Goal: Information Seeking & Learning: Learn about a topic

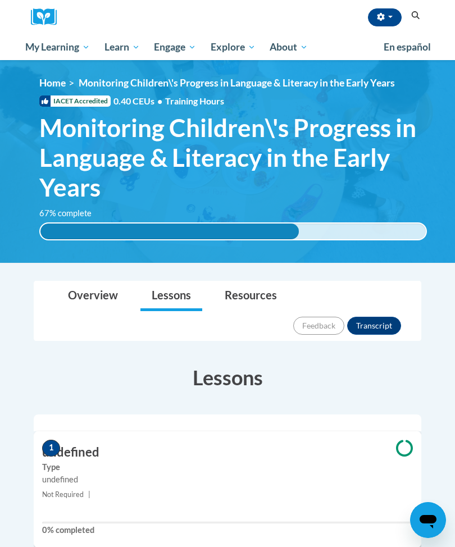
click at [382, 21] on button "button" at bounding box center [385, 17] width 34 height 18
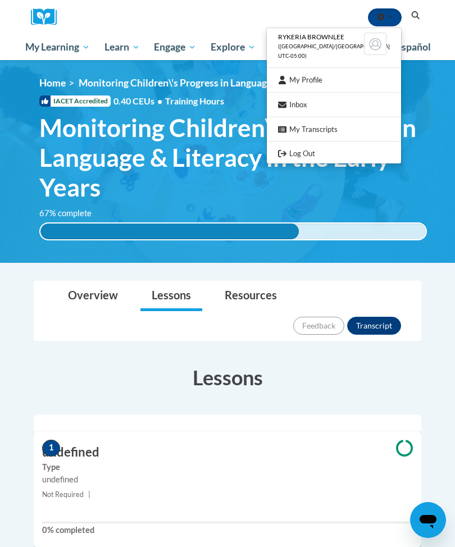
click at [340, 76] on link "My Profile" at bounding box center [334, 80] width 134 height 14
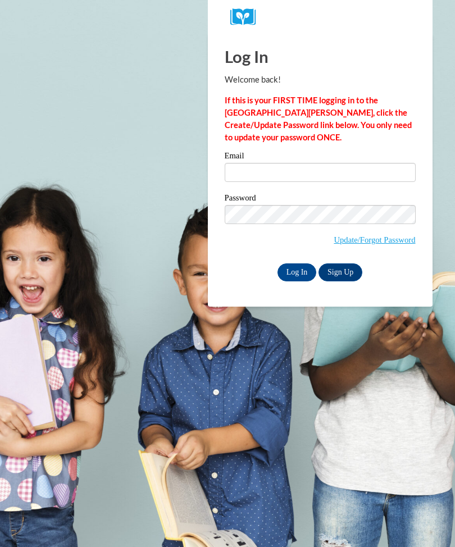
click at [383, 178] on input "Email" at bounding box center [320, 172] width 191 height 19
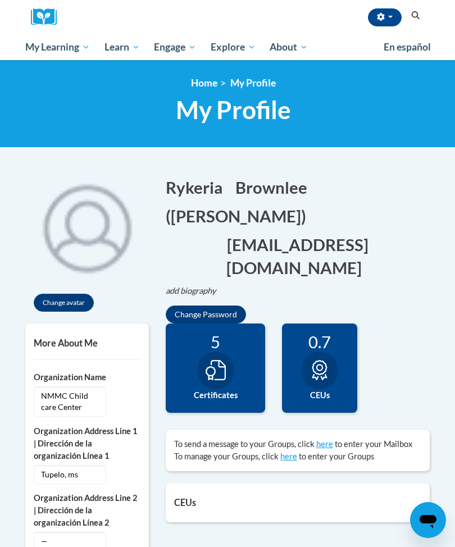
click at [0, 0] on span "My Course Progress" at bounding box center [0, 0] width 0 height 0
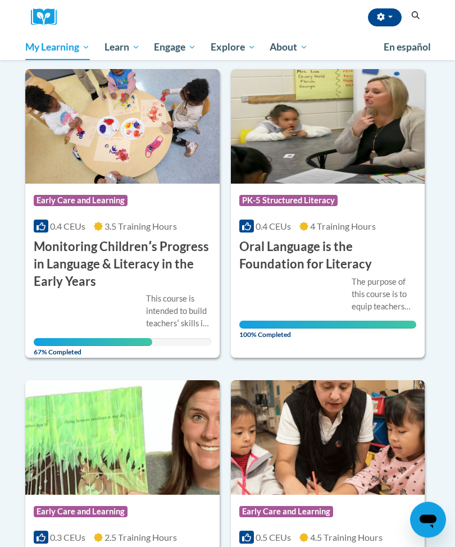
scroll to position [132, 0]
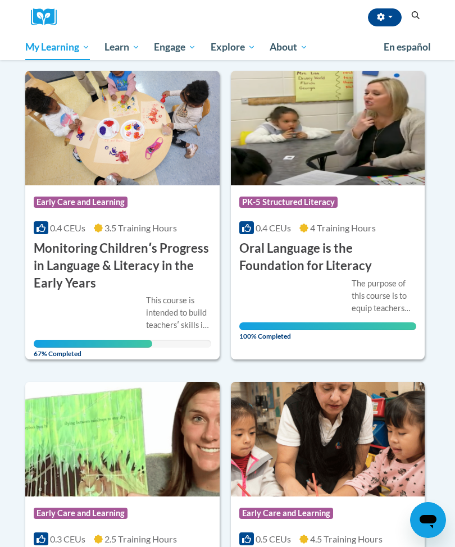
click at [193, 320] on div "This course is intended to build teachersʹ skills in monitoring/assessing child…" at bounding box center [178, 313] width 65 height 37
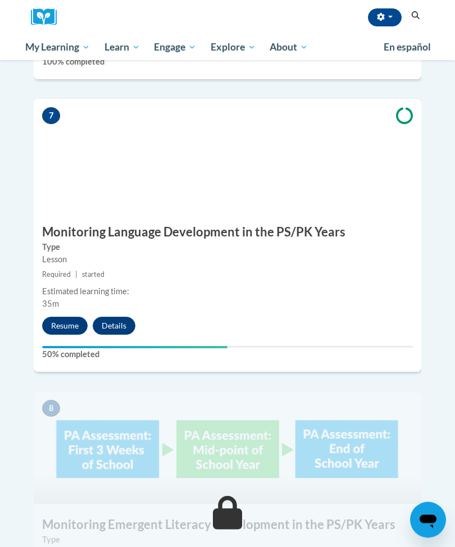
scroll to position [2093, 0]
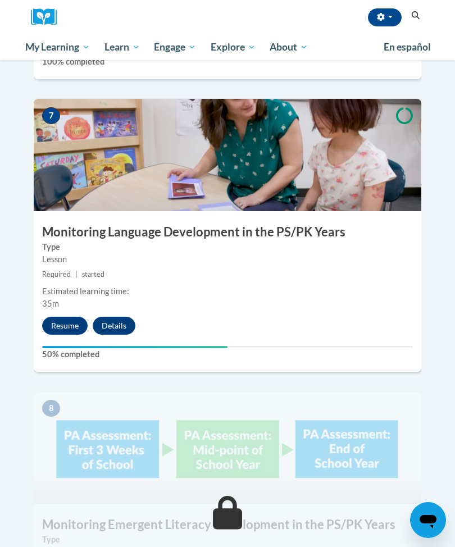
click at [69, 317] on button "Resume" at bounding box center [65, 326] width 46 height 18
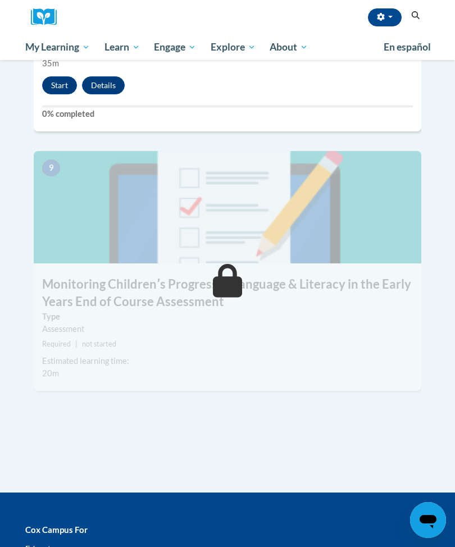
scroll to position [2537, 0]
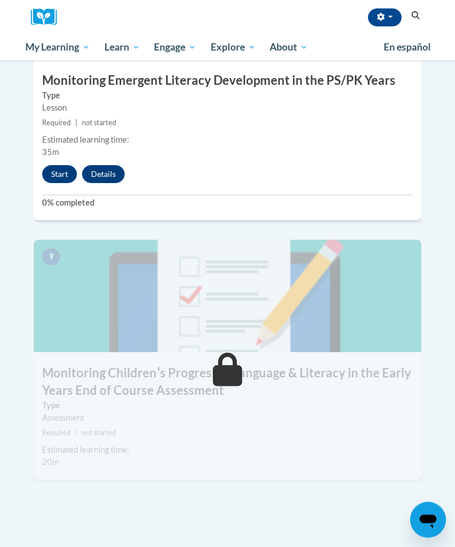
click at [60, 126] on div "8 Monitoring Emergent Literacy Development in the PS/PK Years Type Lesson Requi…" at bounding box center [228, 84] width 388 height 273
click at [64, 165] on button "Start" at bounding box center [59, 174] width 35 height 18
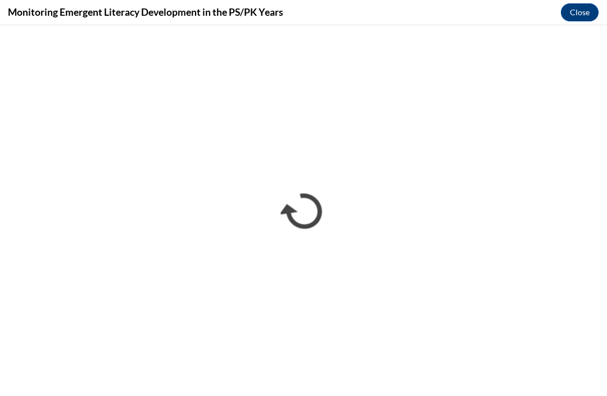
scroll to position [1181, 0]
